Goal: Information Seeking & Learning: Learn about a topic

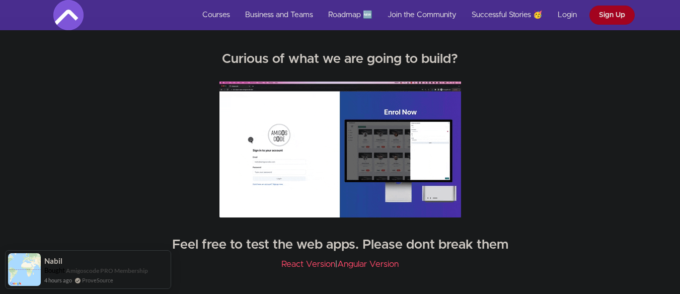
scroll to position [1411, 0]
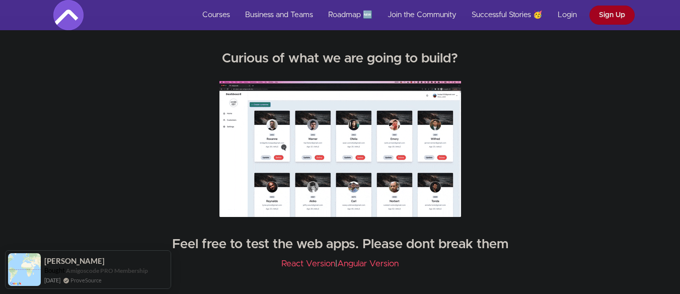
click at [569, 182] on div "Curious of what we are going to build? Feel free to test the web apps. Please d…" at bounding box center [340, 161] width 589 height 241
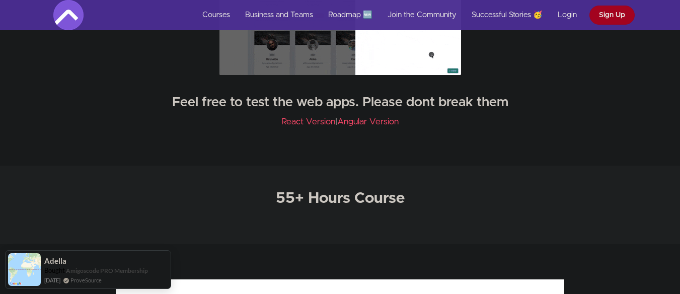
scroll to position [1558, 0]
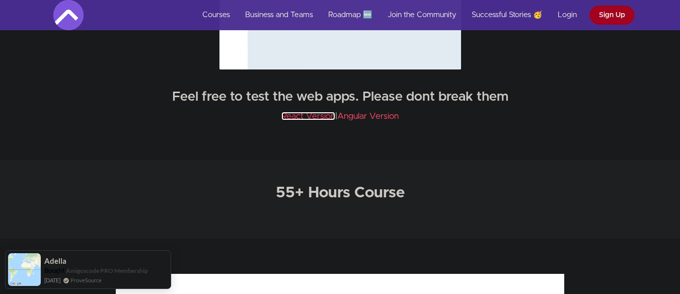
click at [316, 119] on link "React Version" at bounding box center [308, 116] width 54 height 9
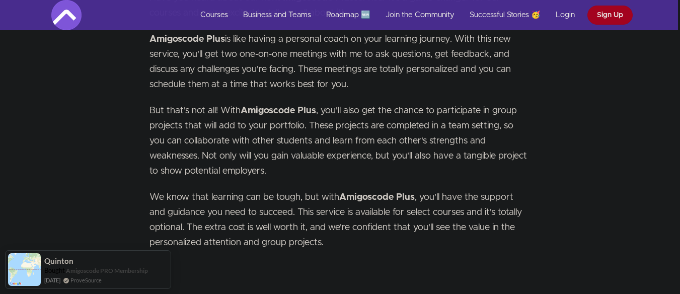
scroll to position [5343, 2]
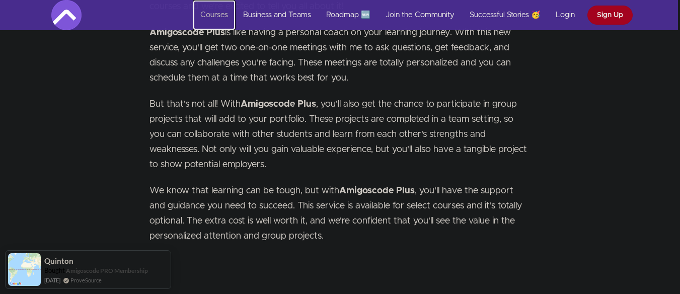
click at [215, 19] on link "Courses" at bounding box center [214, 15] width 43 height 30
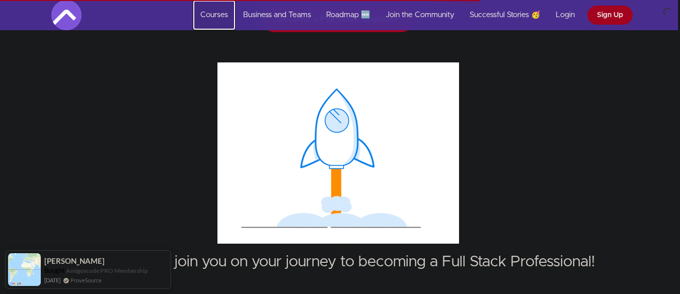
scroll to position [9398, 2]
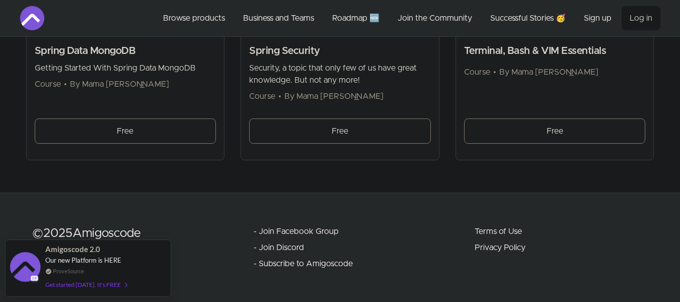
scroll to position [2844, 0]
